Goal: Communication & Community: Answer question/provide support

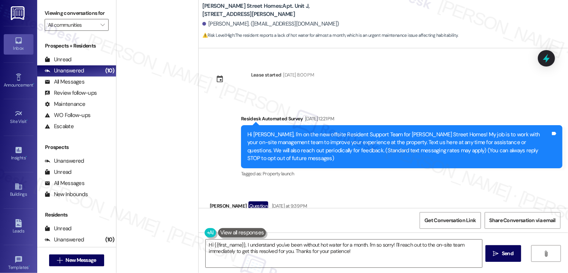
scroll to position [462, 0]
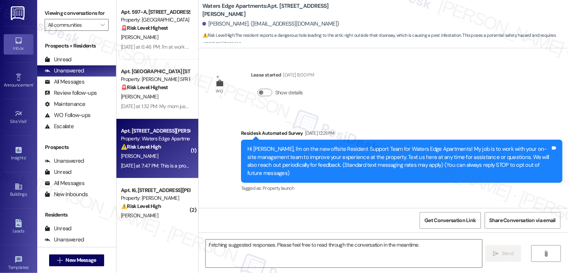
scroll to position [976, 0]
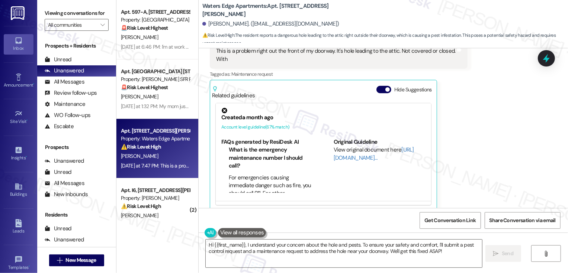
click at [378, 82] on div "Related guidelines Hide Suggestions" at bounding box center [323, 90] width 223 height 17
click at [378, 86] on button "Hide Suggestions" at bounding box center [383, 89] width 15 height 7
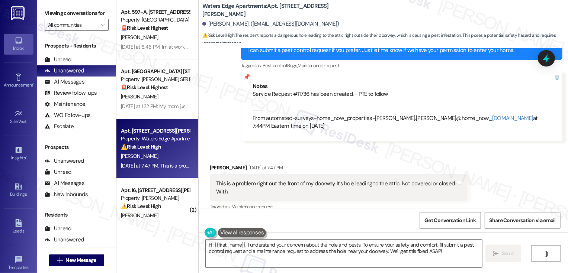
scroll to position [829, 0]
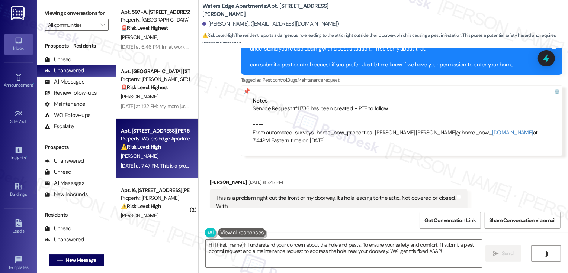
click at [297, 105] on div "Service Request #11736 has been created. - PTE to follow ---- From automated-su…" at bounding box center [401, 125] width 298 height 40
copy div "11736"
drag, startPoint x: 251, startPoint y: 189, endPoint x: 393, endPoint y: 190, distance: 142.0
click at [393, 194] on div "This is a problem right out the front of my doorway. It's hole leading to the a…" at bounding box center [335, 202] width 239 height 16
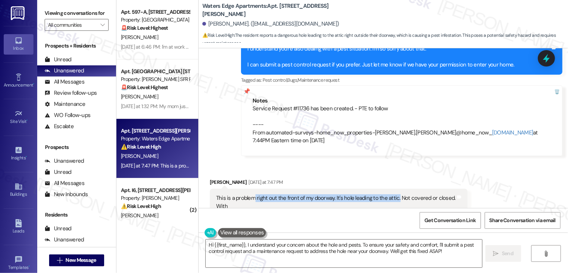
copy div "right out the front of my doorway. It's hole leading to the attic."
click at [358, 178] on div "[PERSON_NAME] [DATE] at 7:47 PM" at bounding box center [339, 183] width 258 height 10
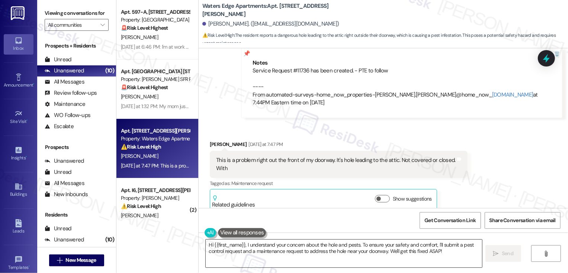
click at [282, 247] on textarea "Hi {{first_name}}, I understand your concern about the hole and pests. To ensur…" at bounding box center [344, 254] width 276 height 28
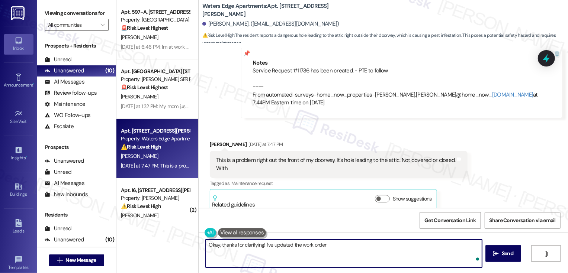
type textarea "Okay, thanks for clarifying! I've updated the work order."
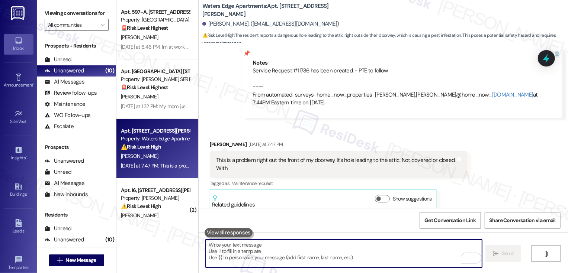
scroll to position [867, 0]
